Goal: Obtain resource: Obtain resource

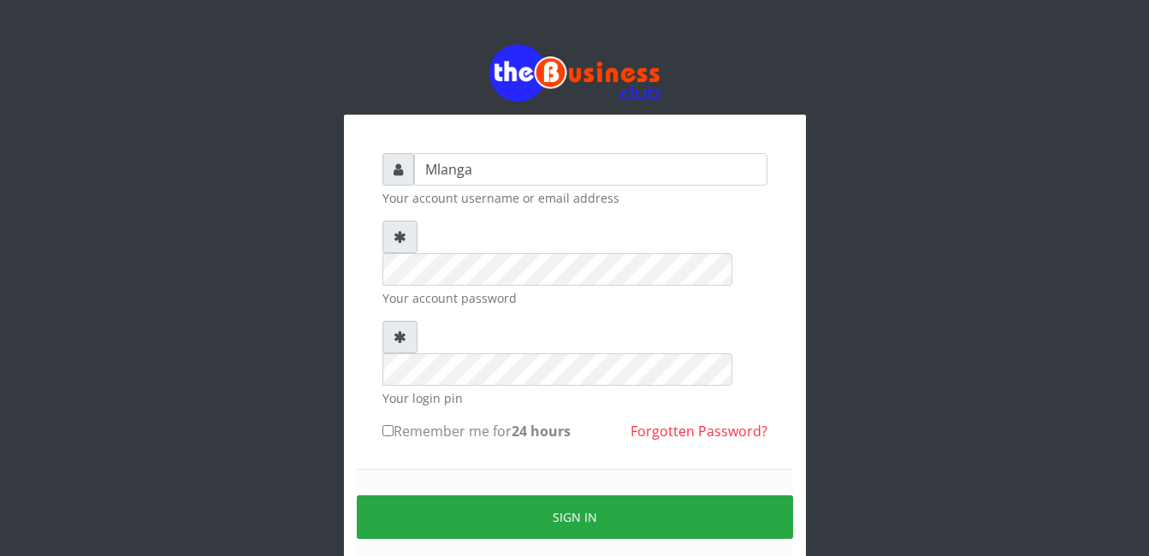
click at [227, 368] on div "Mlanga Your account username or email address Your account password Your login …" at bounding box center [575, 340] width 976 height 681
click at [858, 424] on div "Mlanga Your account username or email address Your account password Your login …" at bounding box center [575, 340] width 976 height 681
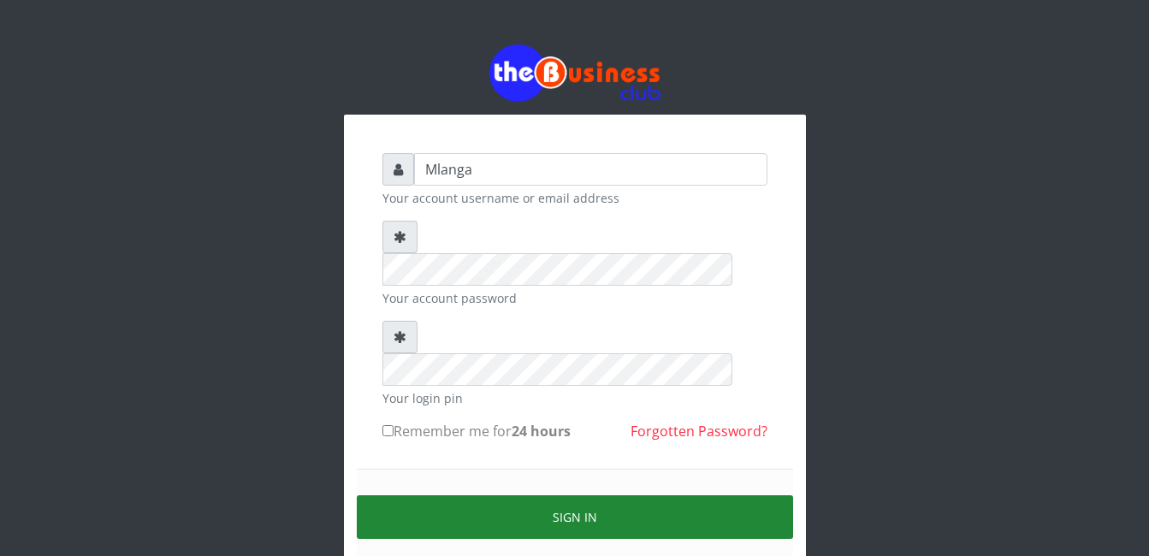
click at [582, 496] on button "Sign in" at bounding box center [575, 518] width 436 height 44
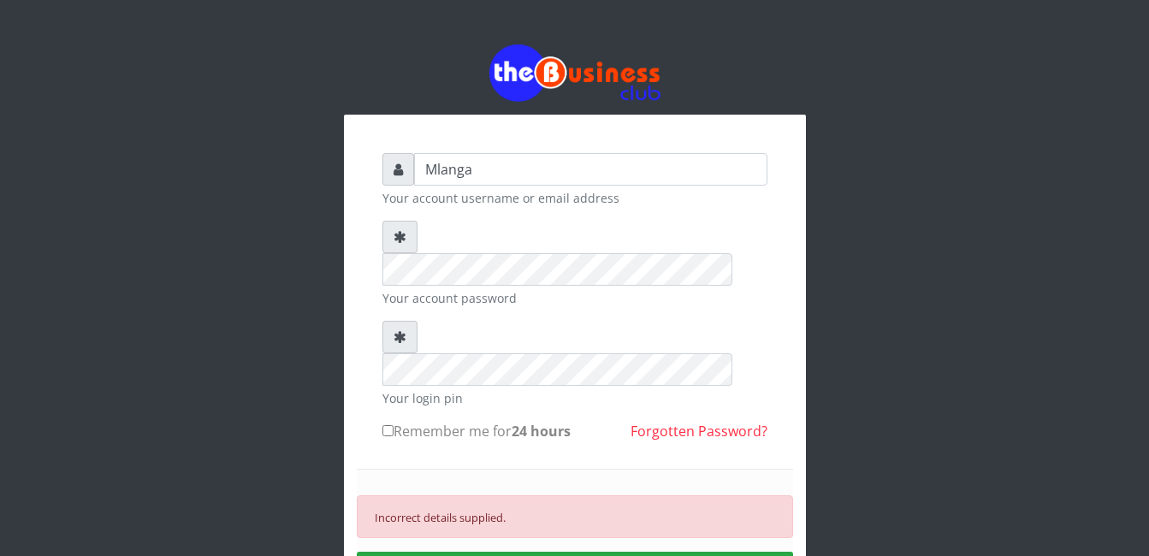
click at [241, 353] on div "Mlanga Your account username or email address Your account password Your login …" at bounding box center [575, 369] width 976 height 738
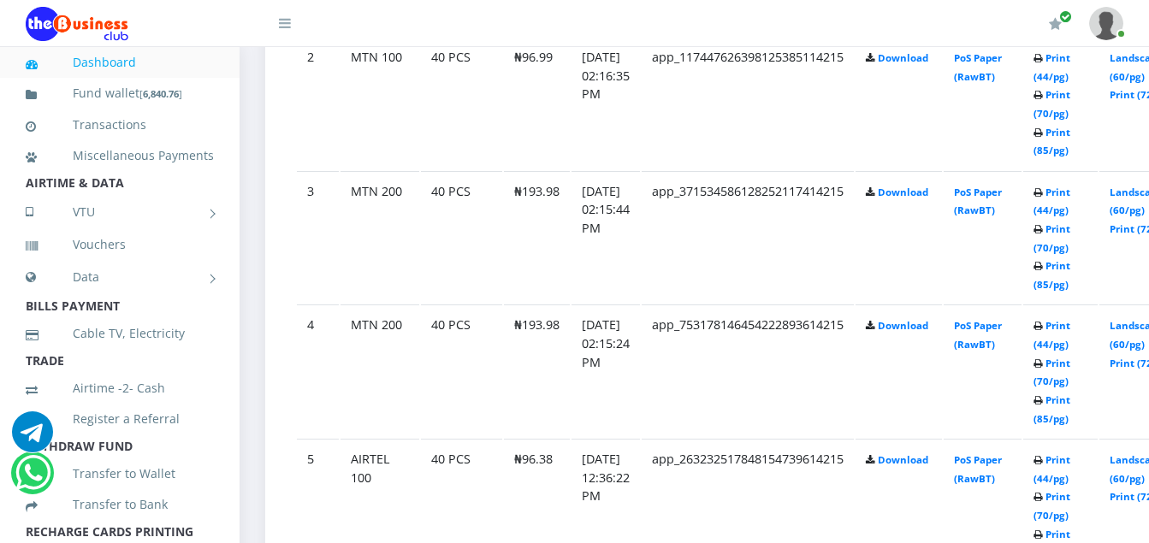
scroll to position [1164, 0]
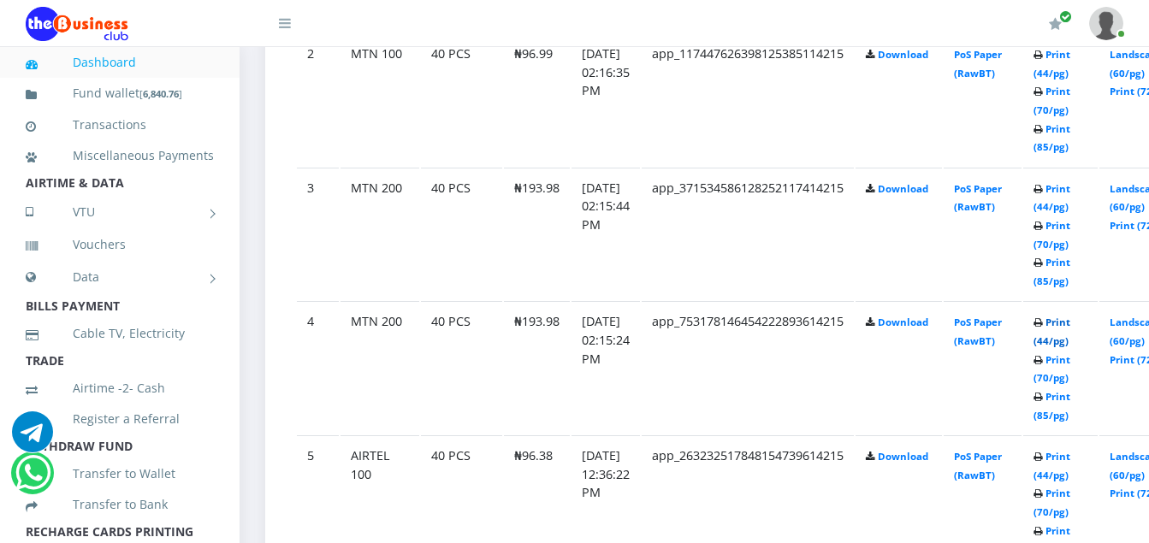
click at [1071, 325] on link "Print (44/pg)" at bounding box center [1052, 332] width 37 height 32
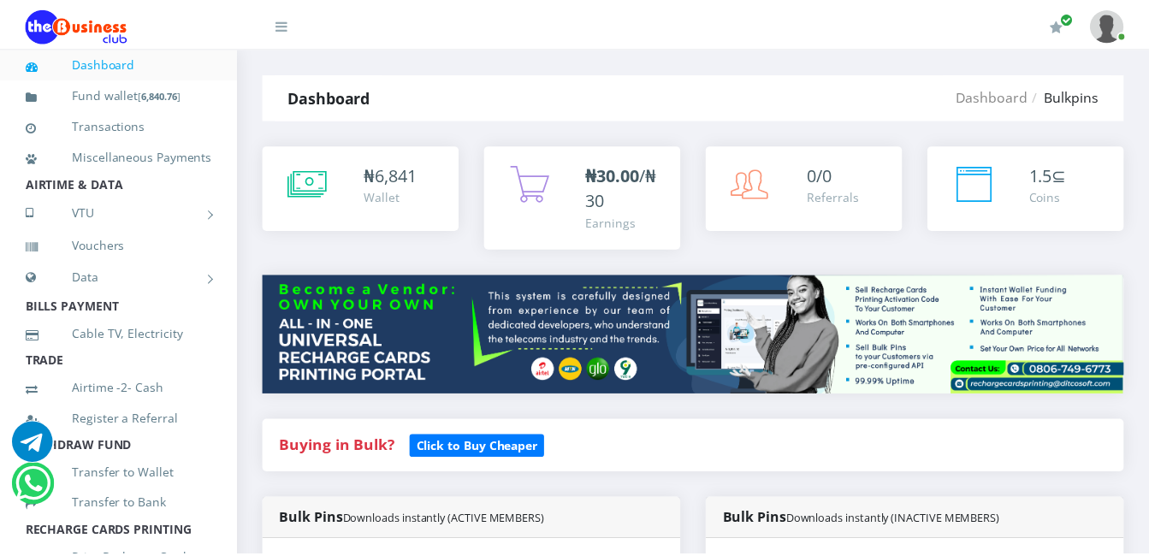
scroll to position [1164, 0]
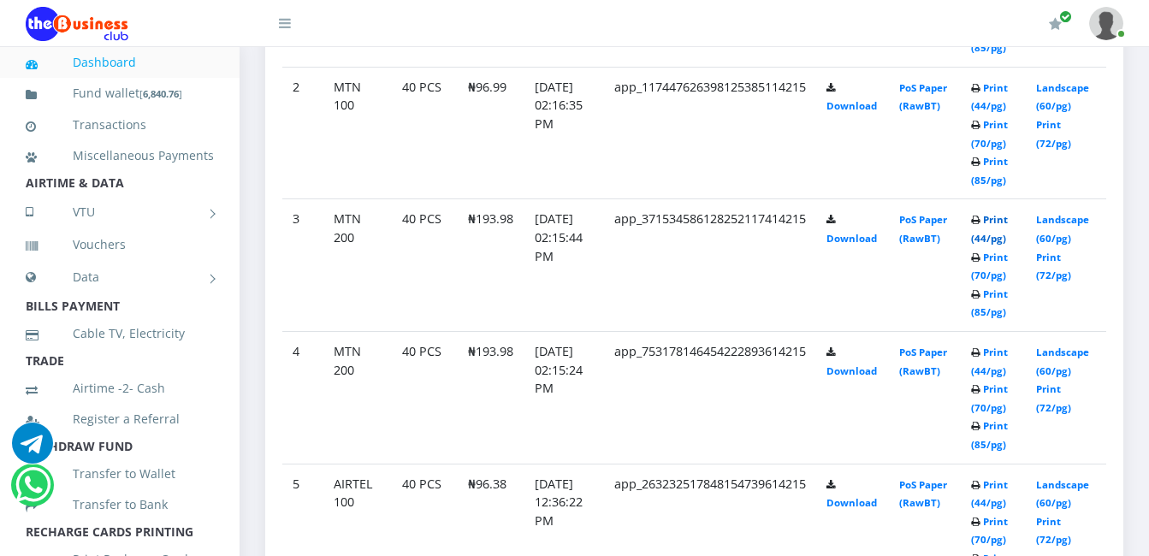
click at [1002, 218] on link "Print (44/pg)" at bounding box center [989, 229] width 37 height 32
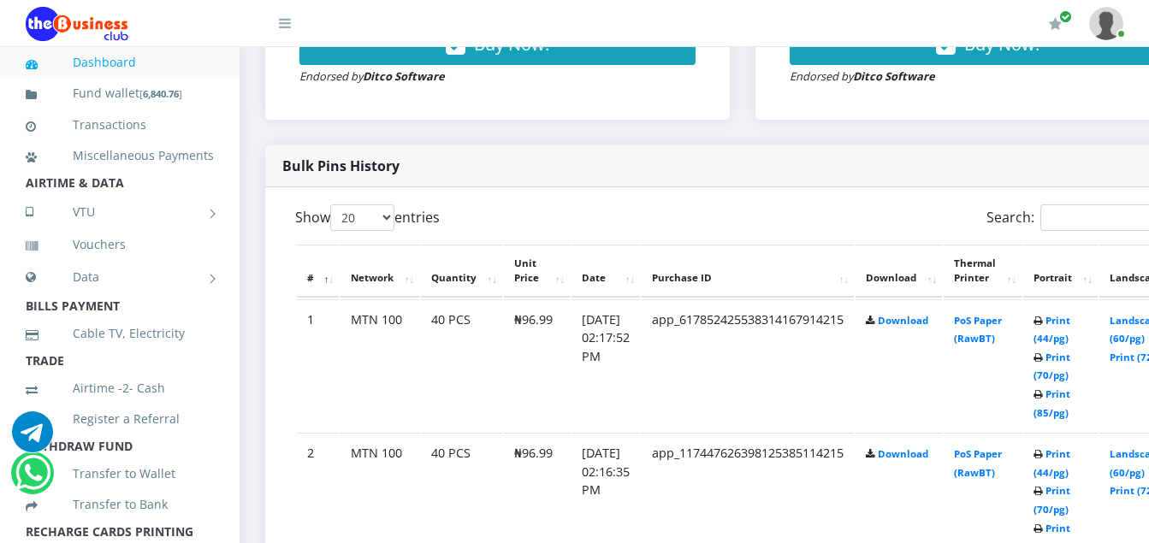
scroll to position [787, 0]
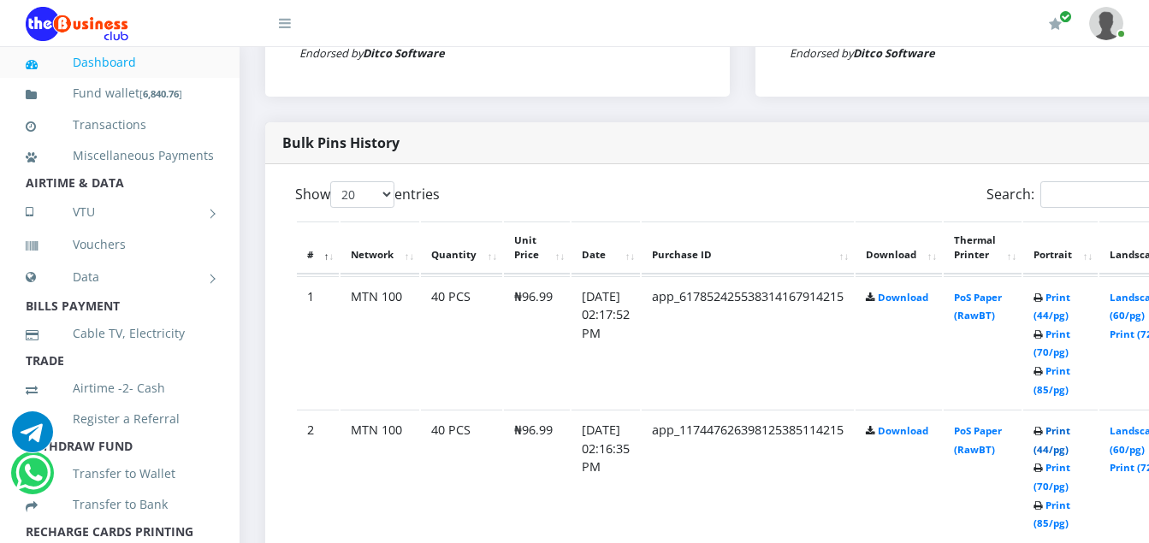
click at [1071, 424] on link "Print (44/pg)" at bounding box center [1052, 440] width 37 height 32
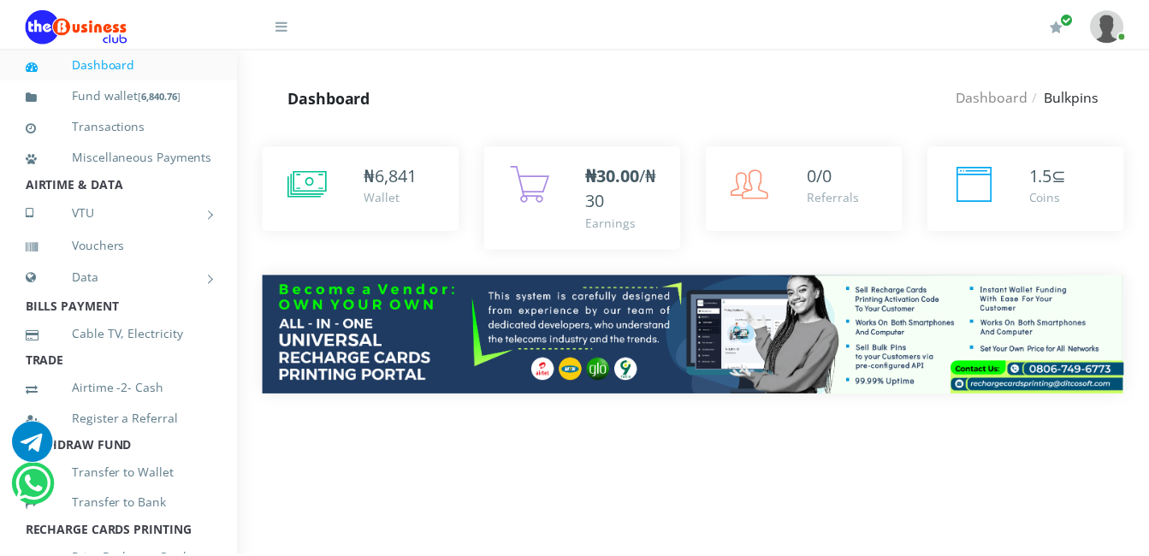
scroll to position [904, 0]
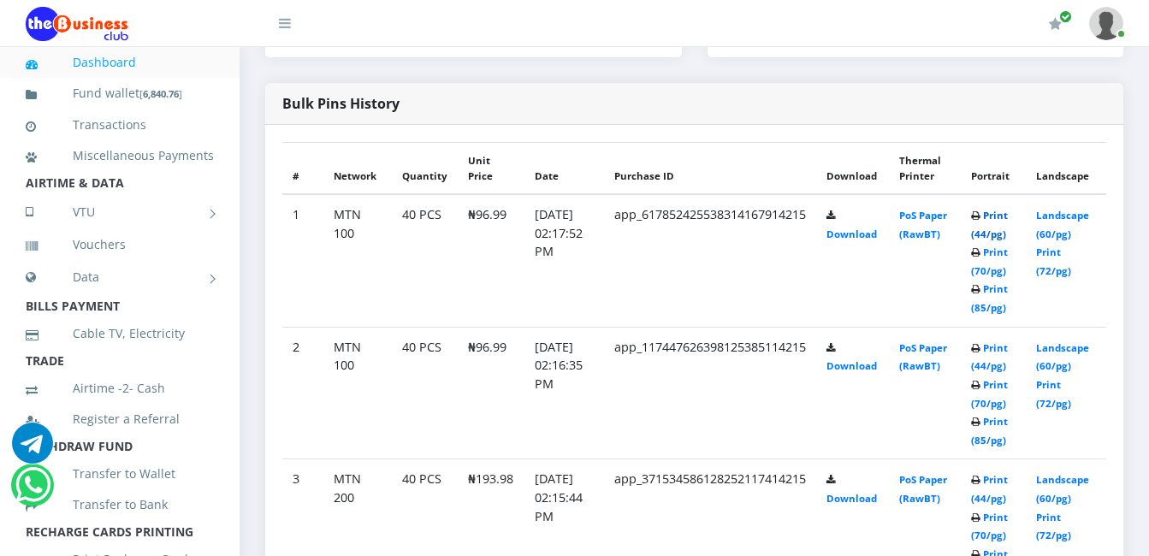
click at [1006, 217] on link "Print (44/pg)" at bounding box center [989, 225] width 37 height 32
click at [1006, 211] on link "Print (44/pg)" at bounding box center [989, 225] width 37 height 32
